Goal: Navigation & Orientation: Find specific page/section

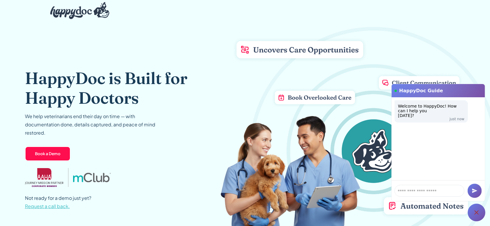
click at [476, 216] on div at bounding box center [476, 212] width 18 height 18
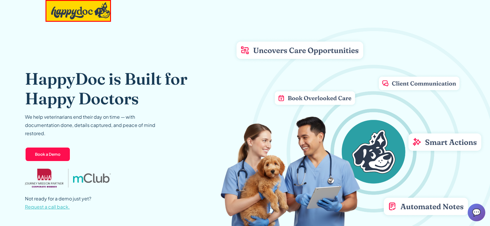
click at [89, 15] on img "home" at bounding box center [80, 10] width 59 height 17
